Goal: Information Seeking & Learning: Check status

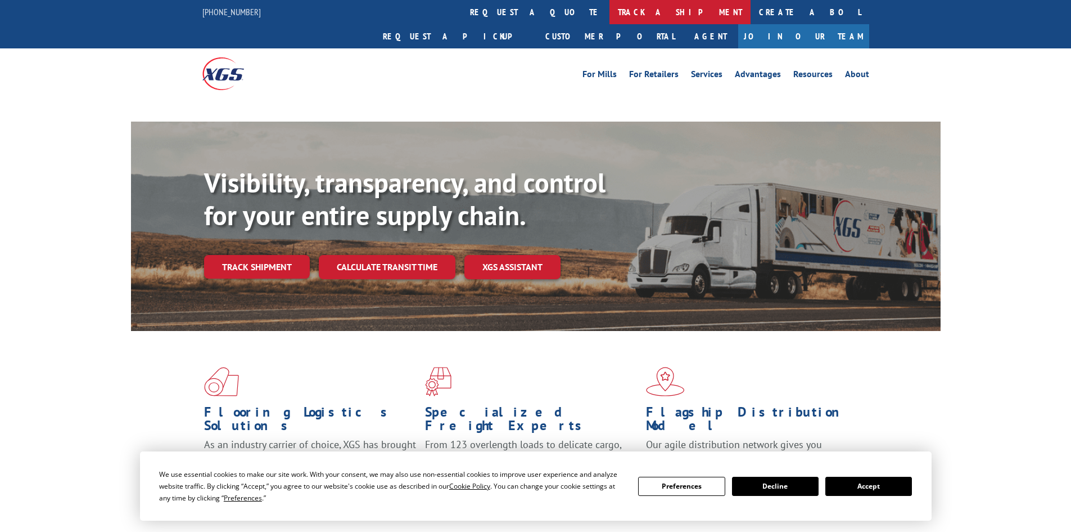
click at [610, 13] on link "track a shipment" at bounding box center [680, 12] width 141 height 24
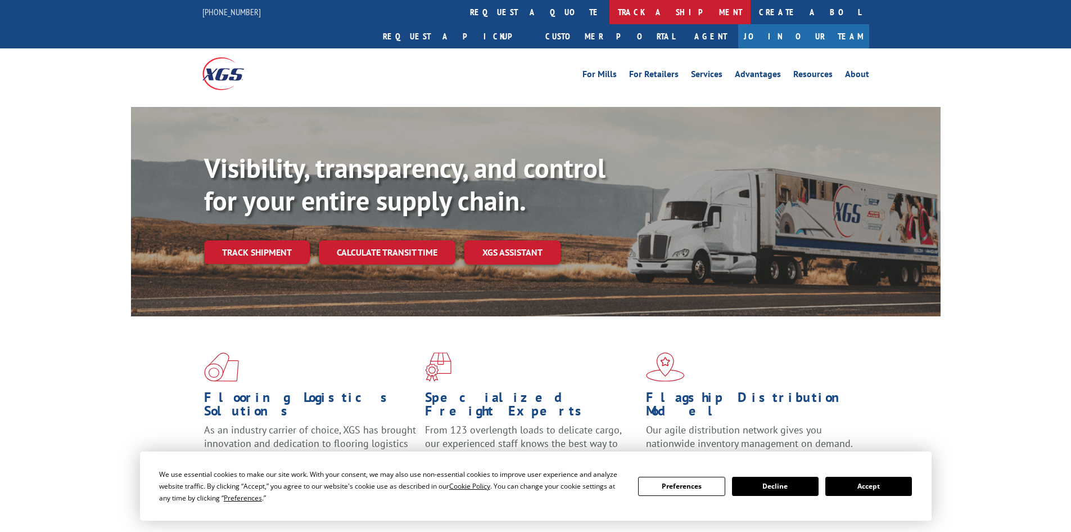
click at [610, 0] on link "track a shipment" at bounding box center [680, 12] width 141 height 24
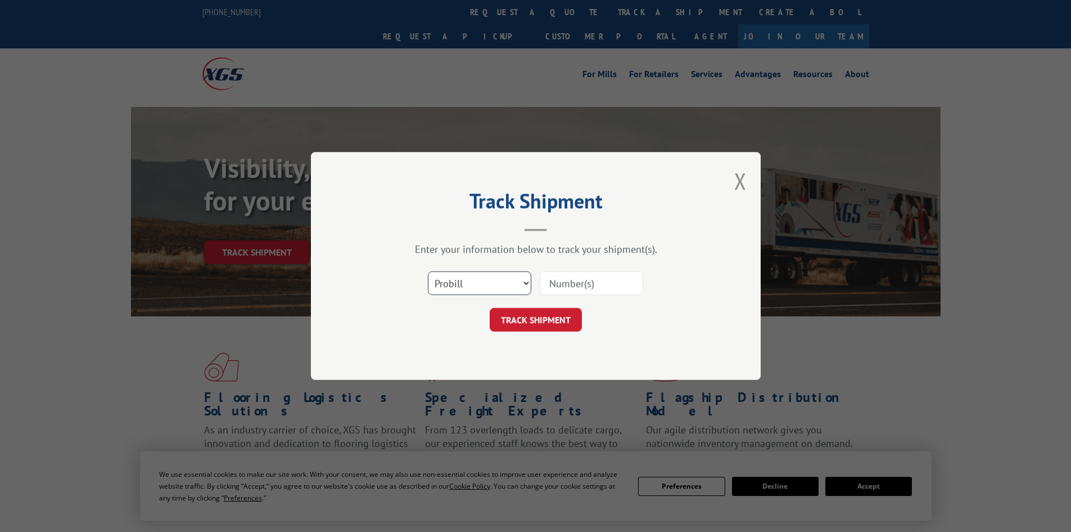
click at [469, 287] on select "Select category... Probill BOL PO" at bounding box center [479, 283] width 103 height 24
select select "bol"
click at [428, 271] on select "Select category... Probill BOL PO" at bounding box center [479, 283] width 103 height 24
paste input "6047175"
type input "6047175"
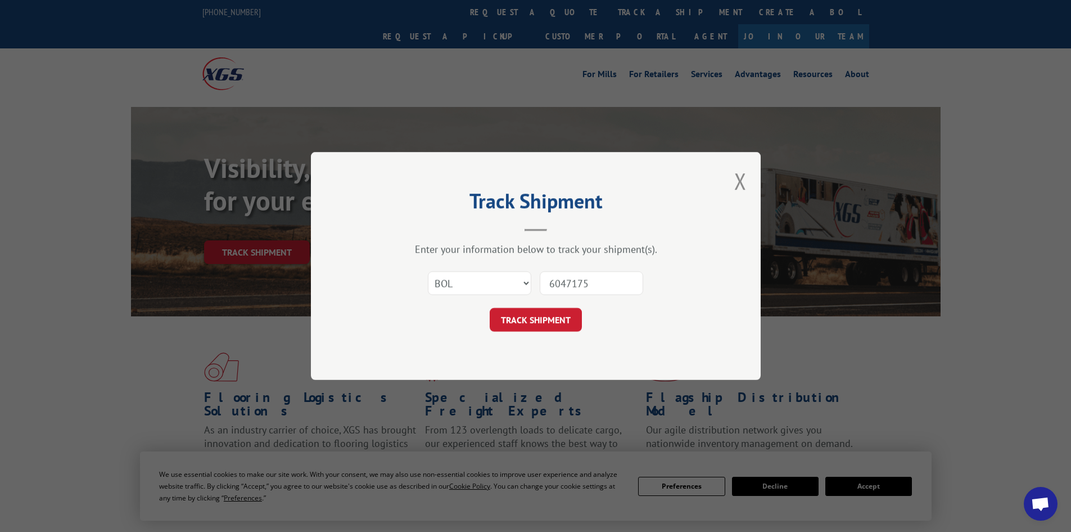
click at [555, 302] on form "Select category... Probill BOL PO 6047175 TRACK SHIPMENT" at bounding box center [535, 297] width 337 height 67
click at [553, 316] on button "TRACK SHIPMENT" at bounding box center [536, 320] width 92 height 24
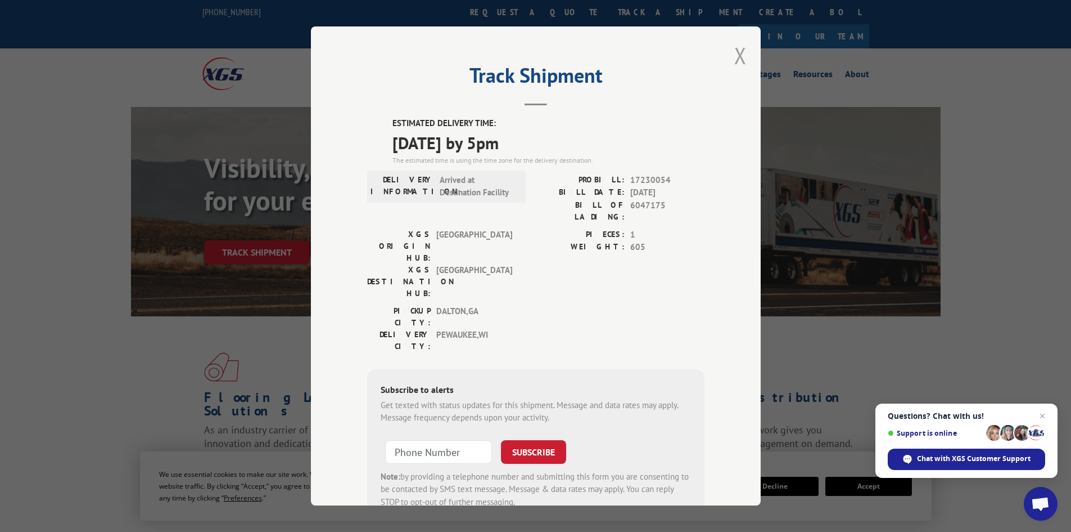
click at [737, 54] on button "Close modal" at bounding box center [741, 55] width 12 height 30
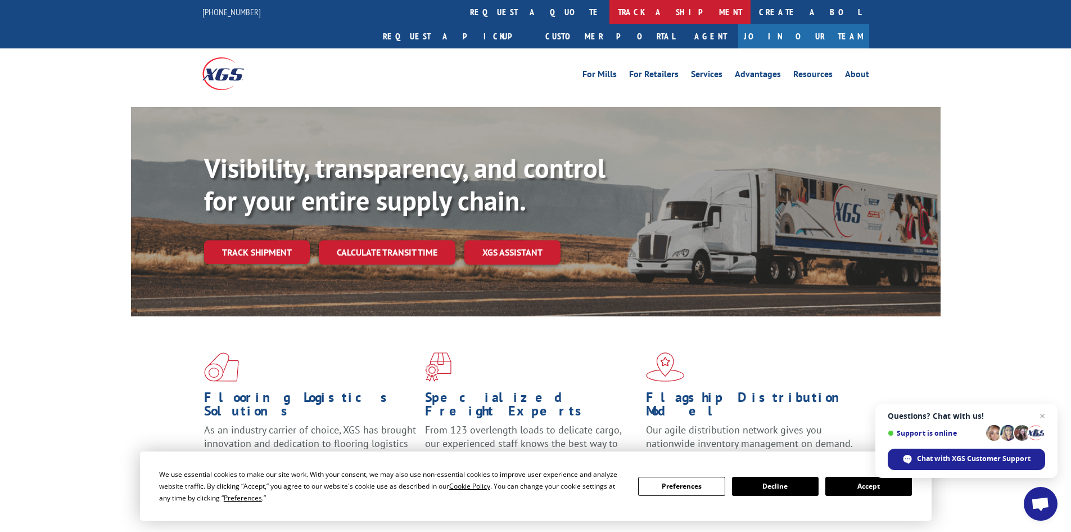
click at [610, 16] on link "track a shipment" at bounding box center [680, 12] width 141 height 24
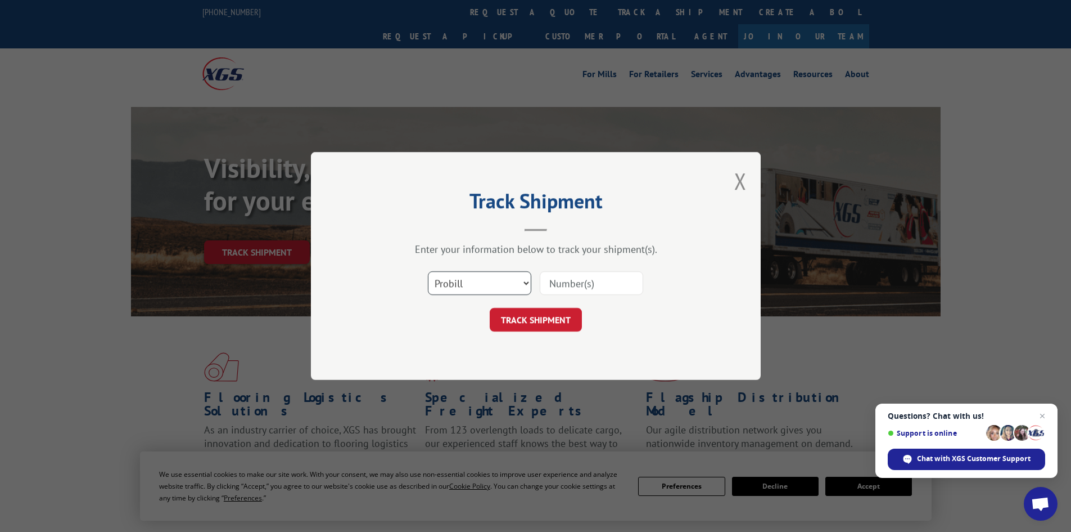
click at [467, 290] on select "Select category... Probill BOL PO" at bounding box center [479, 283] width 103 height 24
select select "bol"
click at [428, 271] on select "Select category... Probill BOL PO" at bounding box center [479, 283] width 103 height 24
click at [599, 284] on input at bounding box center [591, 283] width 103 height 24
paste input "6047552"
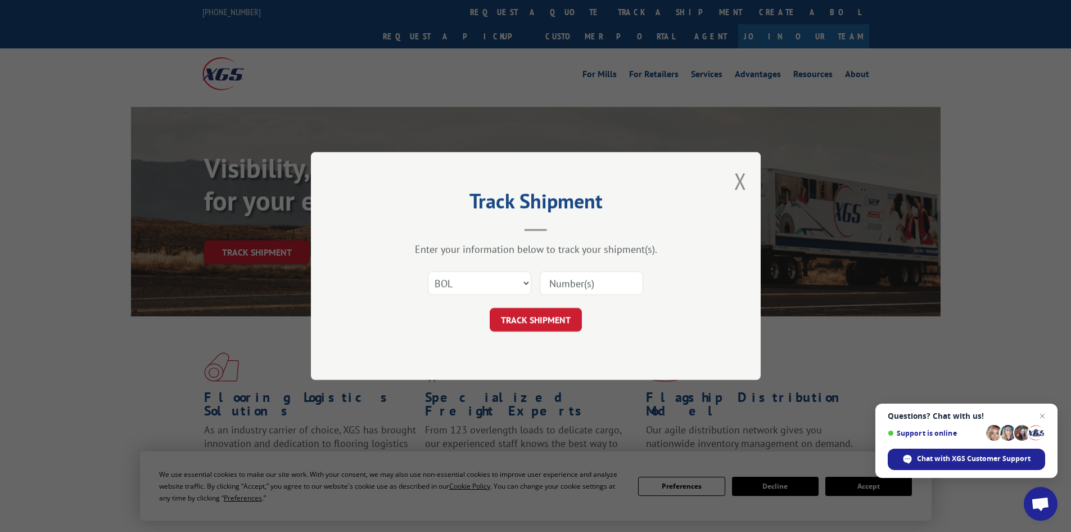
type input "6047552"
click button "TRACK SHIPMENT" at bounding box center [536, 320] width 92 height 24
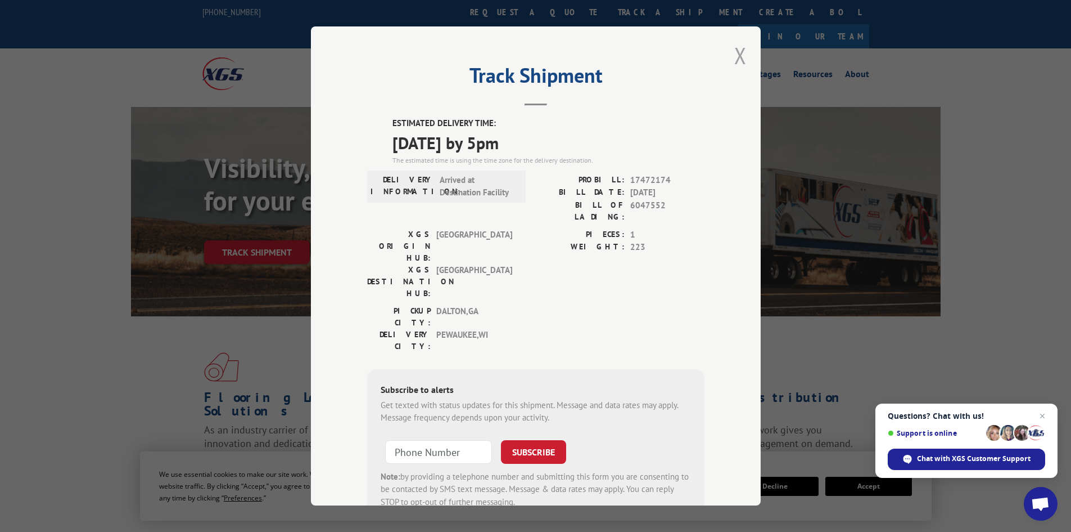
click at [736, 51] on button "Close modal" at bounding box center [741, 55] width 12 height 30
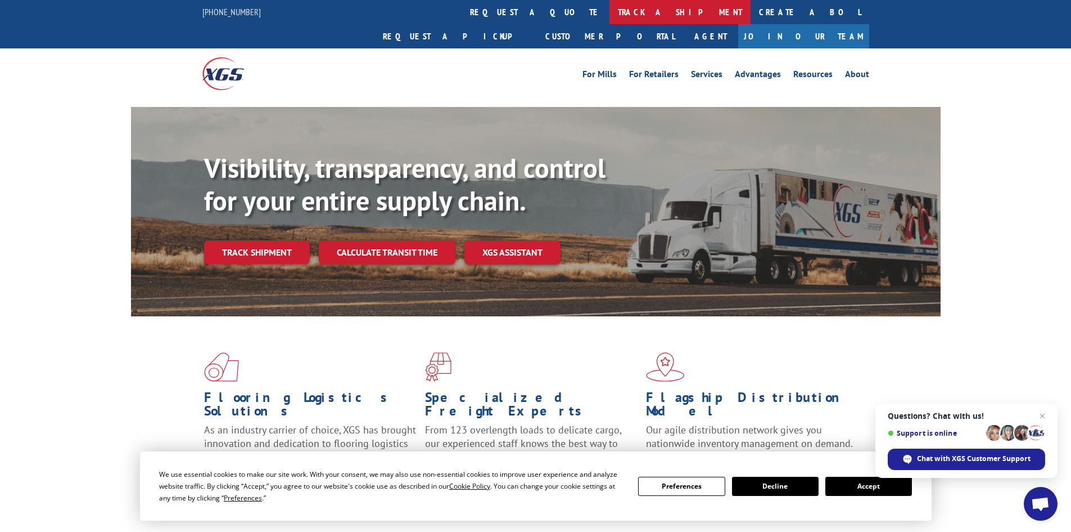
click at [610, 11] on link "track a shipment" at bounding box center [680, 12] width 141 height 24
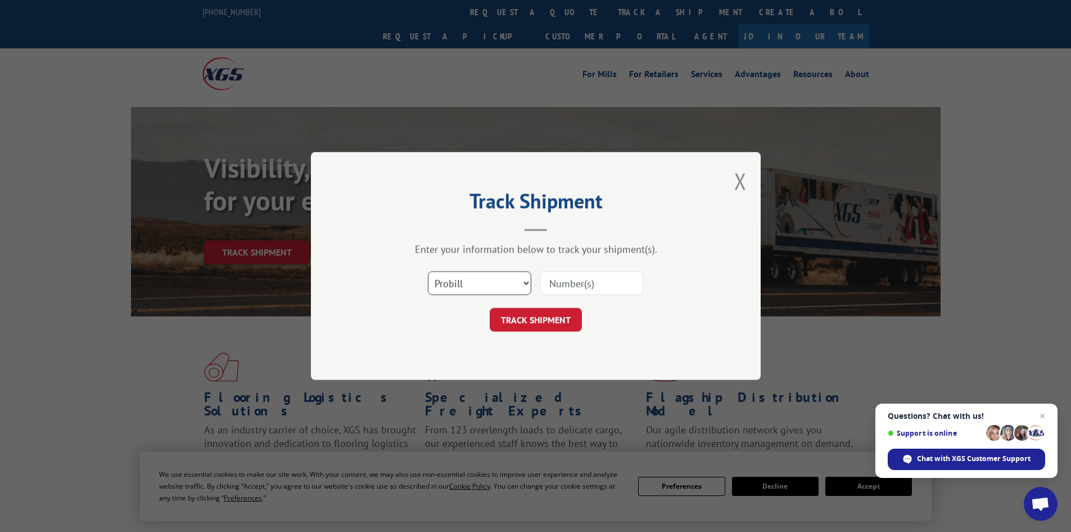
click at [483, 274] on select "Select category... Probill BOL PO" at bounding box center [479, 283] width 103 height 24
select select "bol"
click at [428, 271] on select "Select category... Probill BOL PO" at bounding box center [479, 283] width 103 height 24
click at [574, 270] on div at bounding box center [591, 283] width 103 height 26
click at [570, 278] on input at bounding box center [591, 283] width 103 height 24
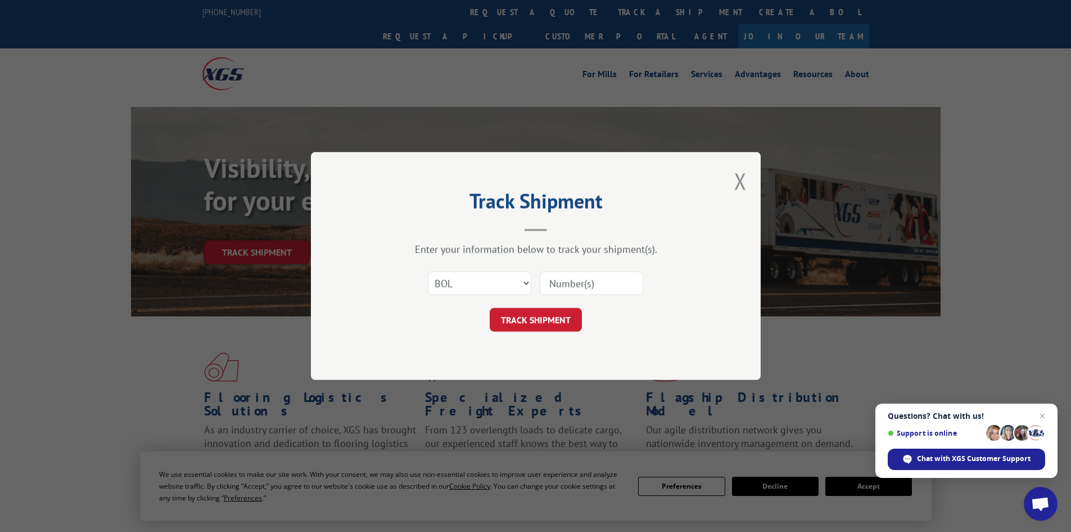
paste input "6082721"
type input "6082721"
click at [555, 322] on button "TRACK SHIPMENT" at bounding box center [536, 320] width 92 height 24
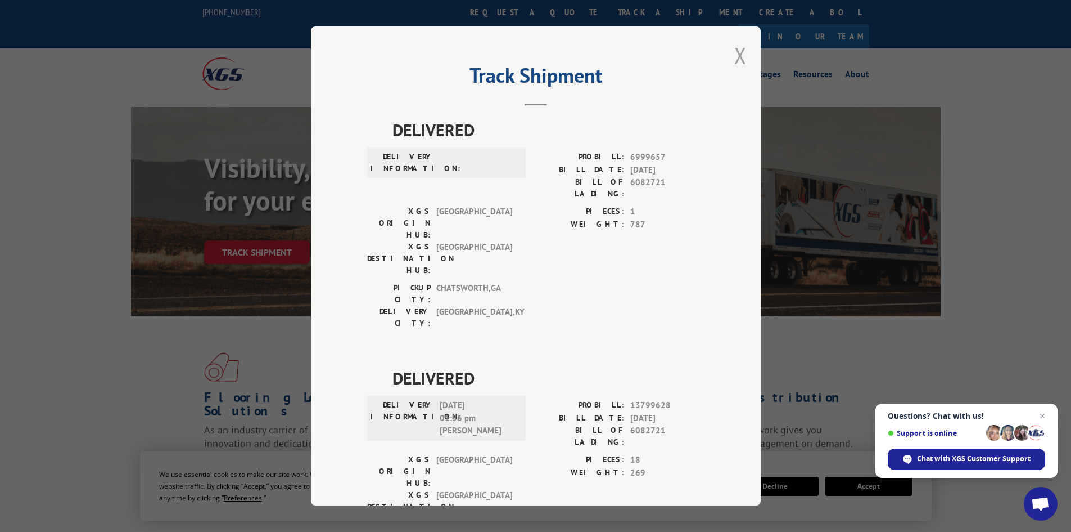
click at [735, 58] on button "Close modal" at bounding box center [741, 55] width 12 height 30
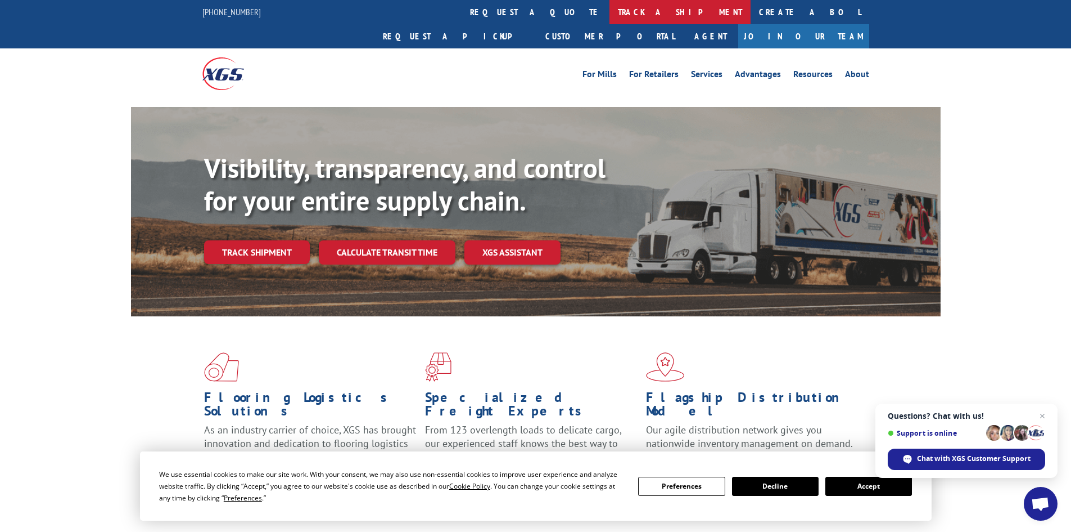
click at [610, 8] on link "track a shipment" at bounding box center [680, 12] width 141 height 24
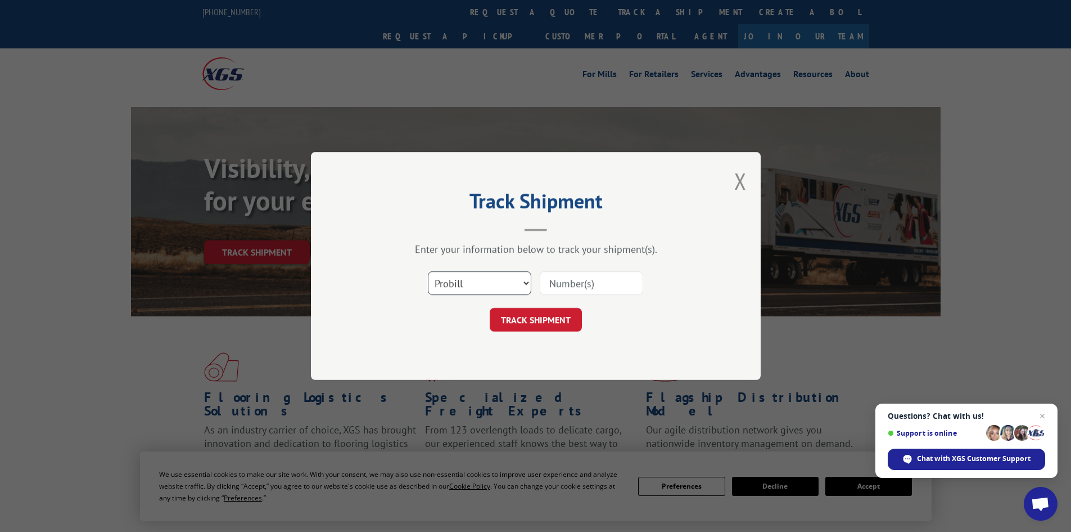
click at [466, 285] on select "Select category... Probill BOL PO" at bounding box center [479, 283] width 103 height 24
select select "bol"
click at [428, 271] on select "Select category... Probill BOL PO" at bounding box center [479, 283] width 103 height 24
paste input "447961"
type input "447961"
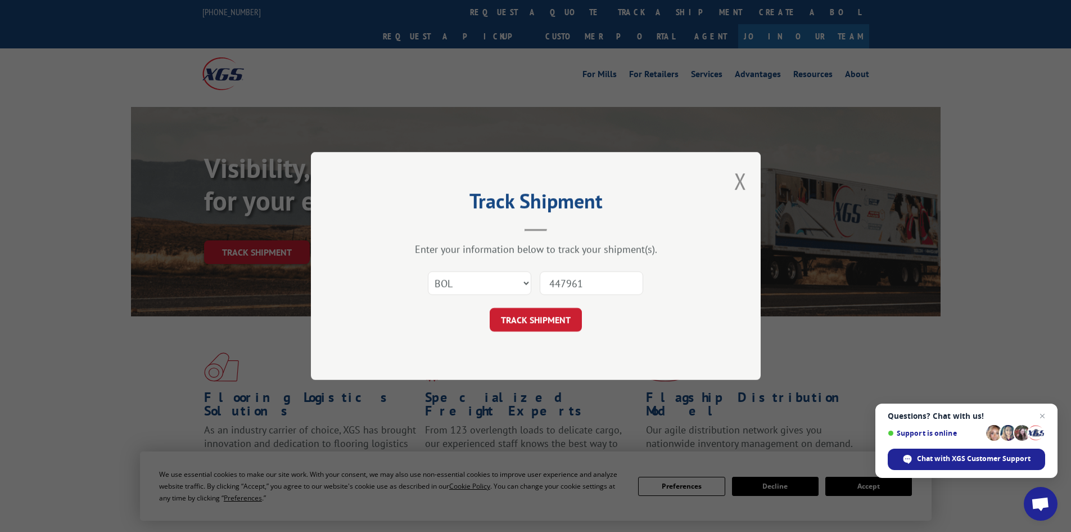
click button "TRACK SHIPMENT" at bounding box center [536, 320] width 92 height 24
